Goal: Information Seeking & Learning: Learn about a topic

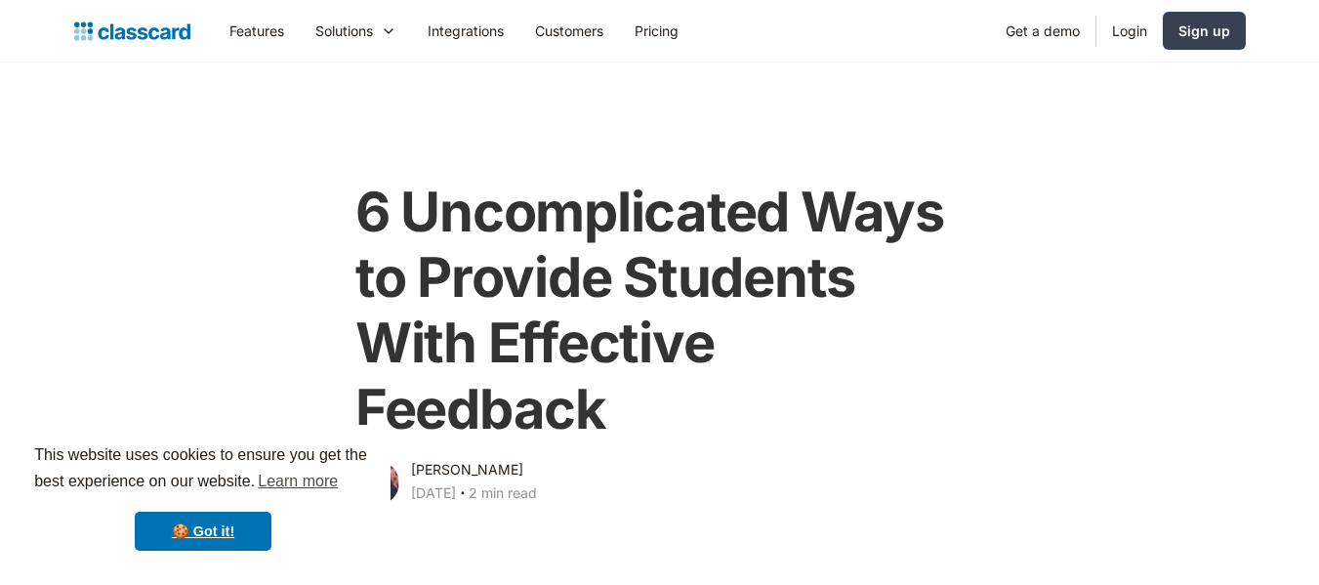
scroll to position [2804, 0]
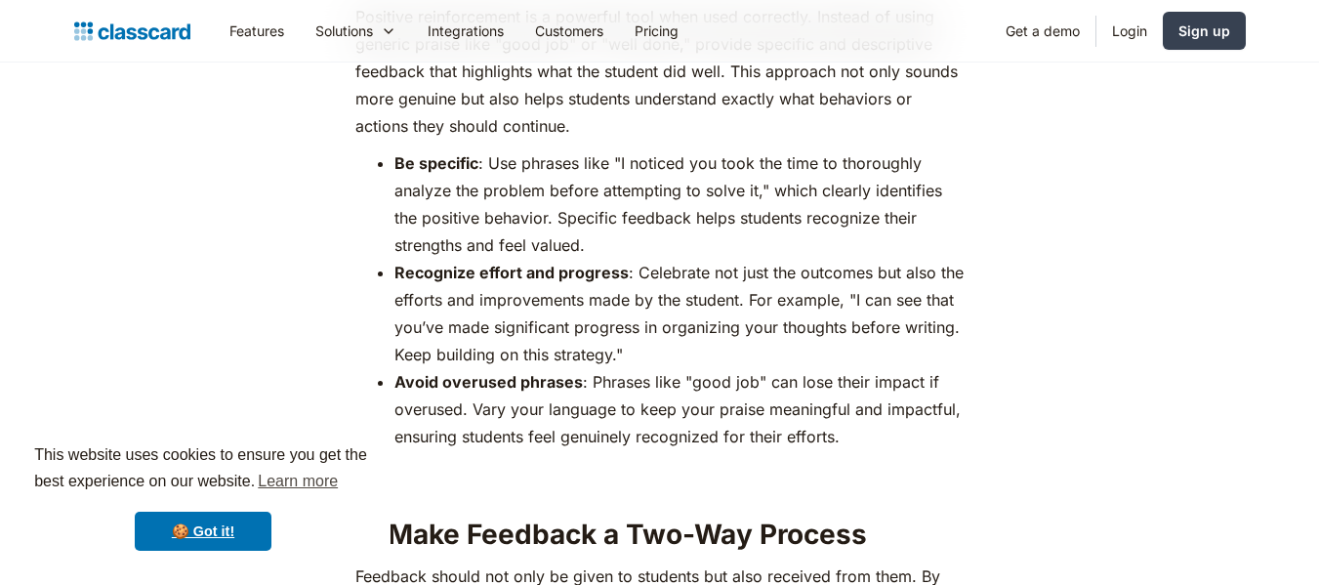
scroll to position [3507, 0]
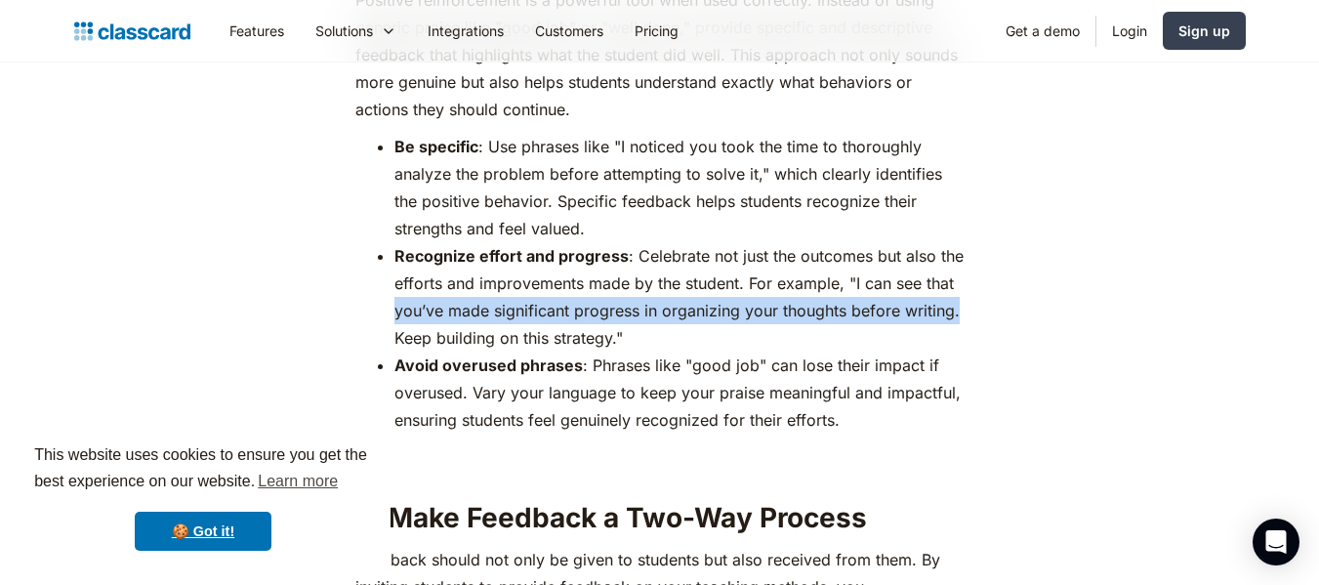
click at [1120, 308] on div "Providing meaningful feedback to students is essential for fostering growth and…" at bounding box center [660, 447] width 1192 height 5822
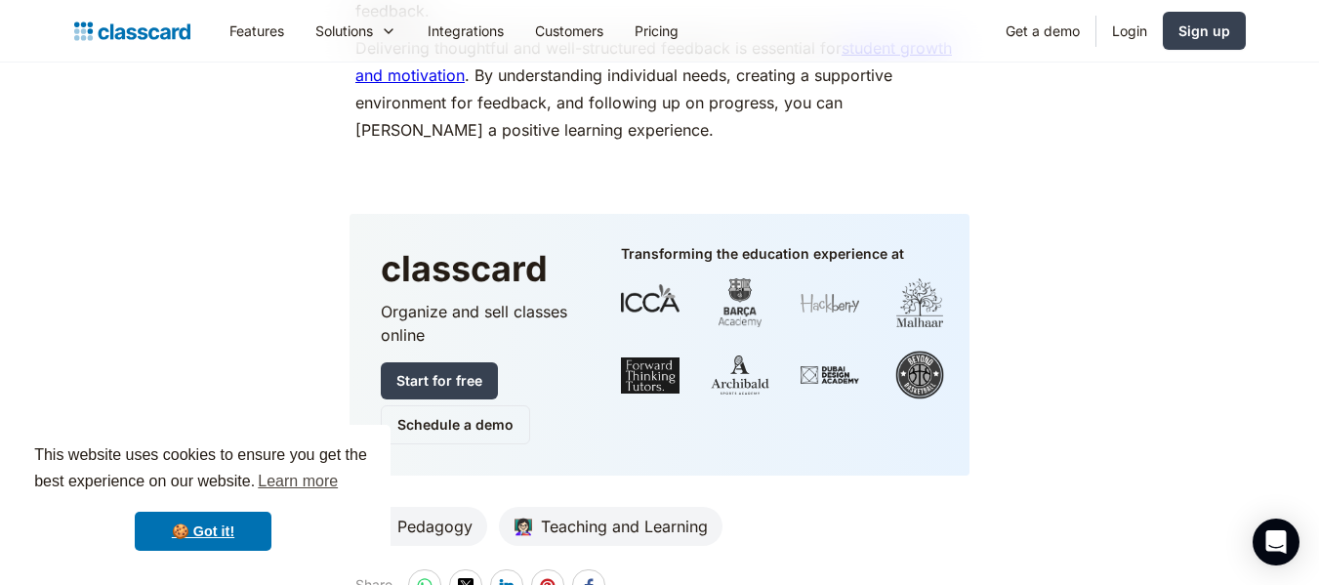
scroll to position [6867, 0]
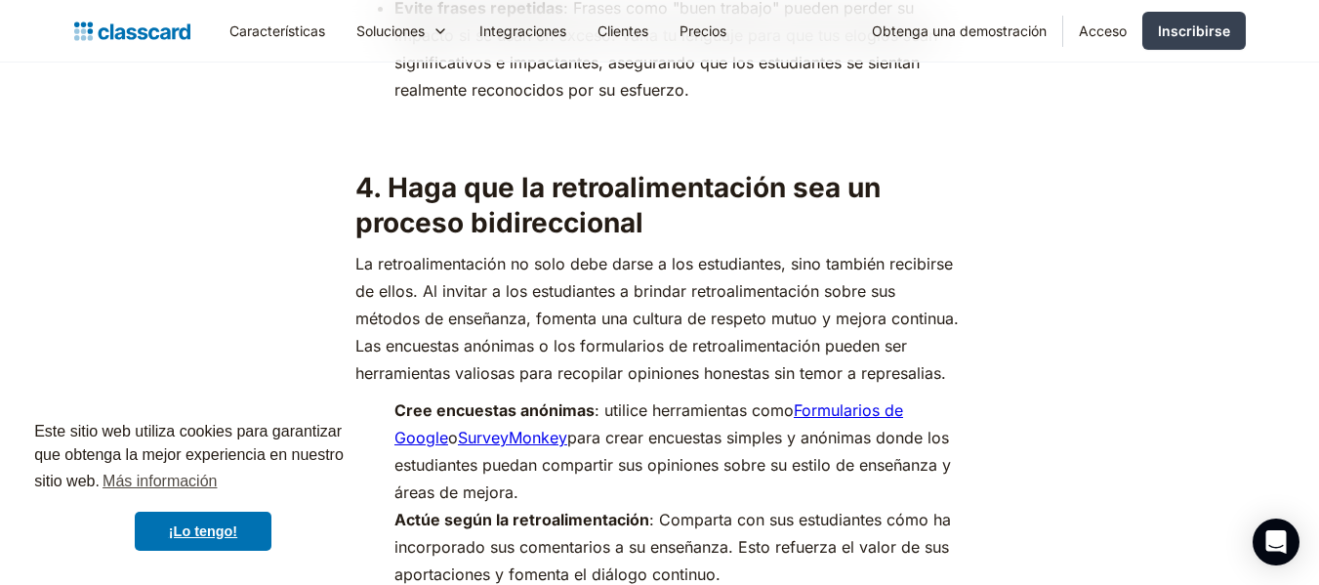
scroll to position [4126, 0]
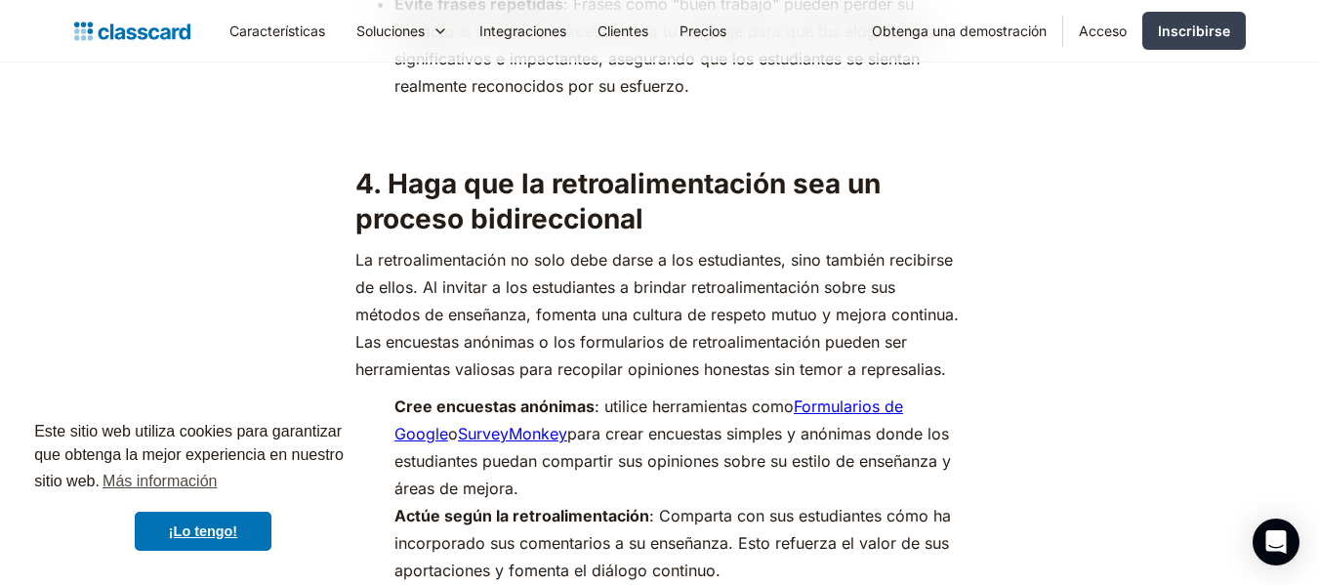
drag, startPoint x: 259, startPoint y: 325, endPoint x: 252, endPoint y: 340, distance: 16.2
click at [259, 325] on div "Proporcionar retroalimentación significativa a los estudiantes es esencial para…" at bounding box center [660, 79] width 1192 height 6194
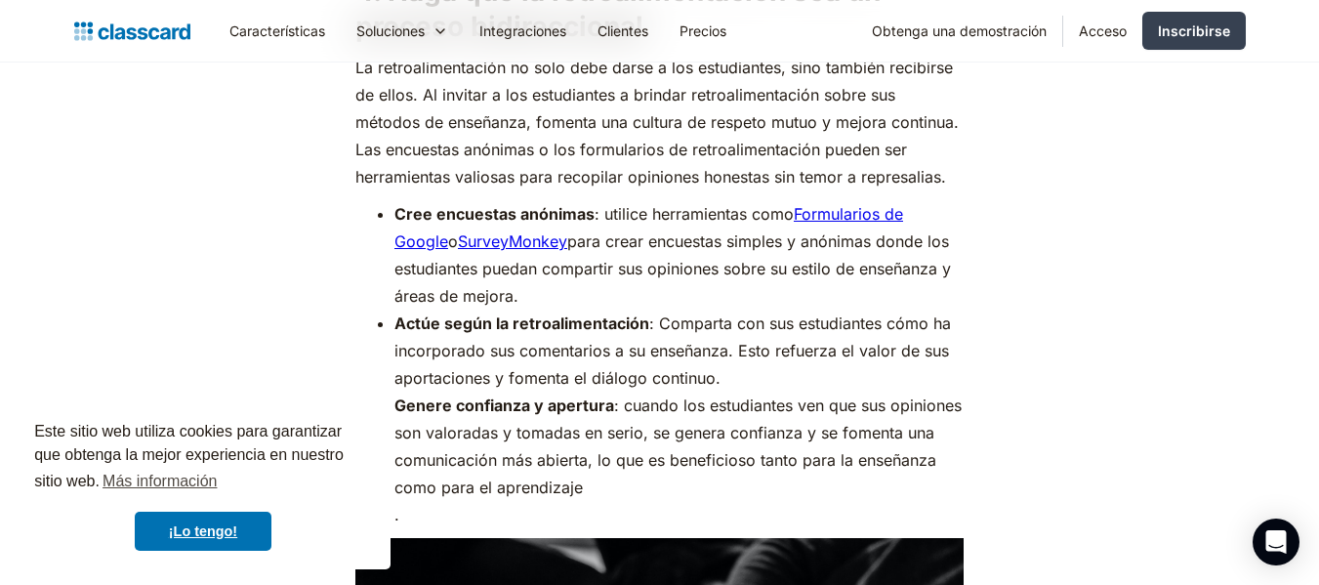
scroll to position [4322, 0]
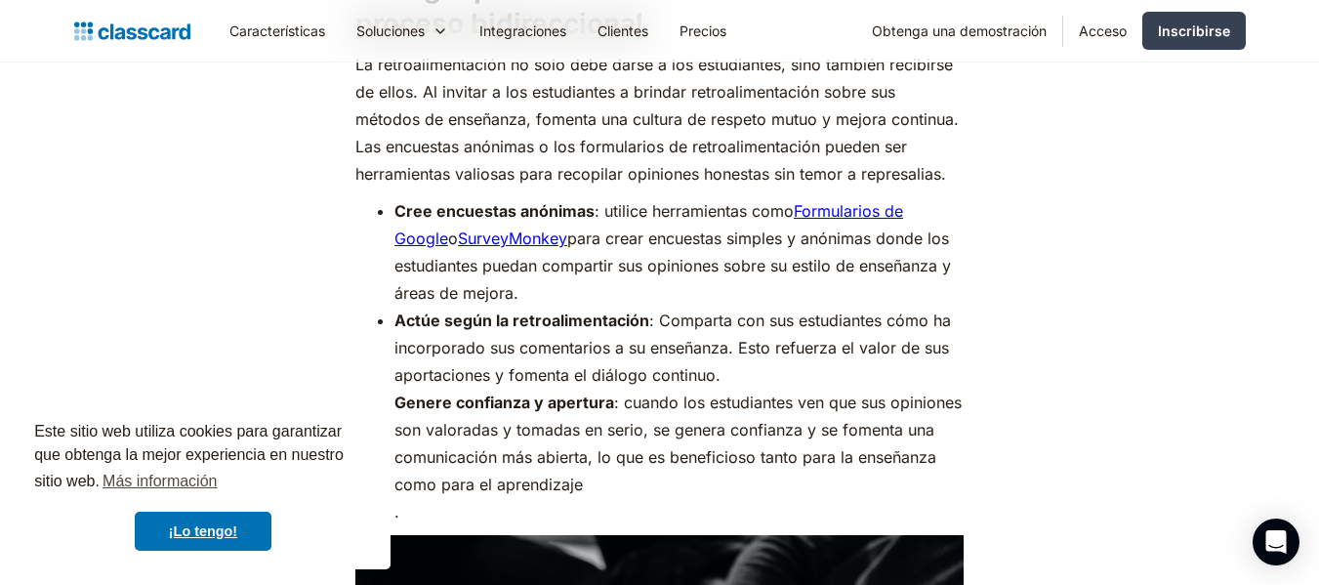
click at [861, 238] on font "Formularios de Google" at bounding box center [649, 224] width 509 height 47
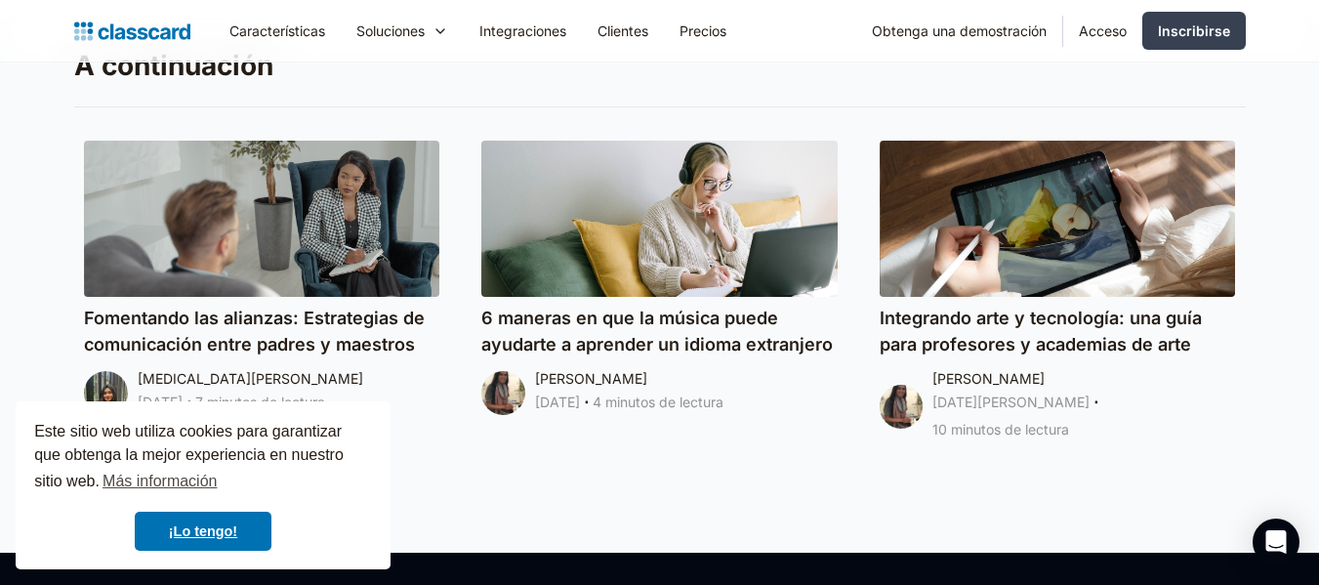
scroll to position [8033, 0]
